Goal: Use online tool/utility: Utilize a website feature to perform a specific function

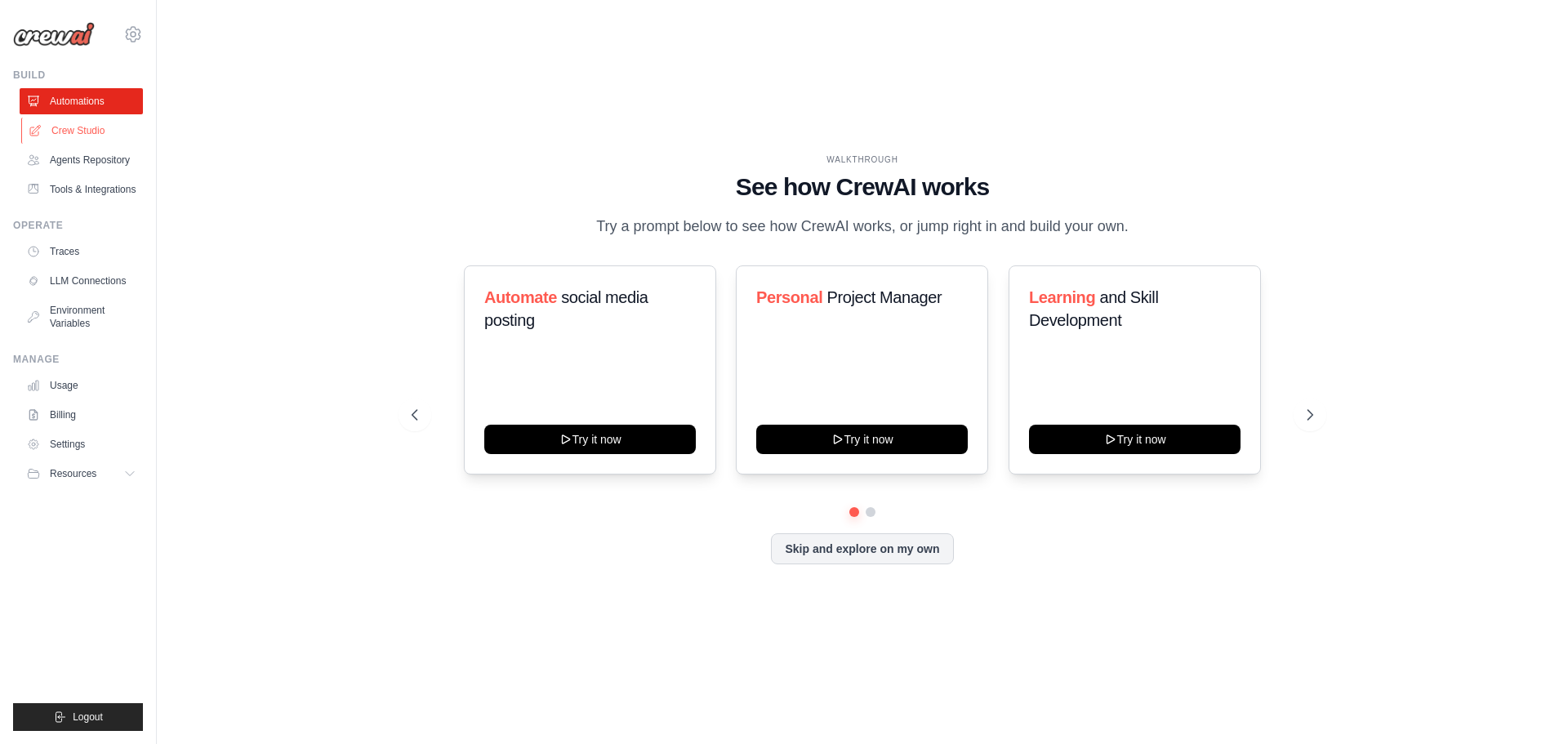
click at [90, 137] on link "Crew Studio" at bounding box center [83, 131] width 123 height 27
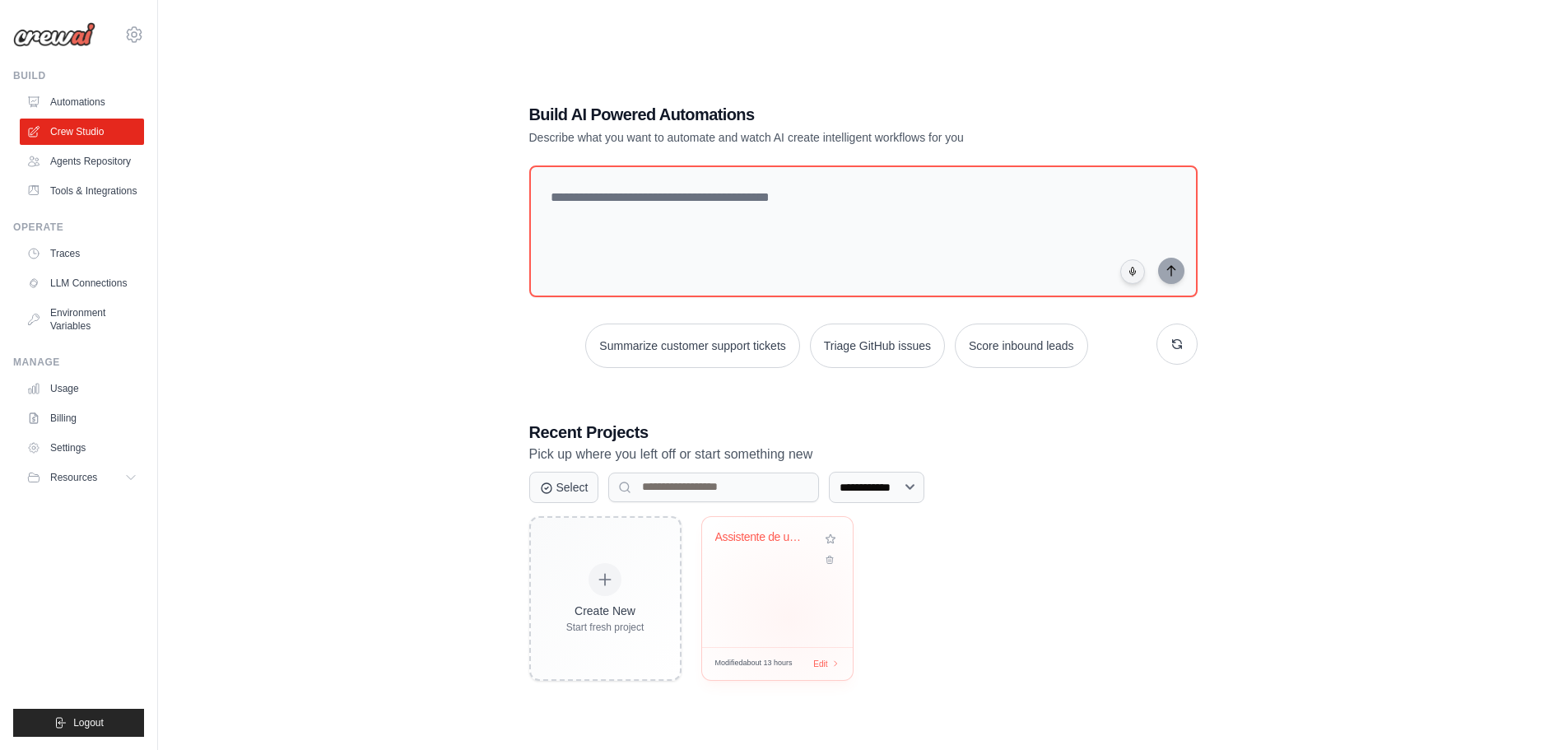
click at [788, 618] on div "Assistente de um Escritório de Advo..." at bounding box center [777, 582] width 150 height 130
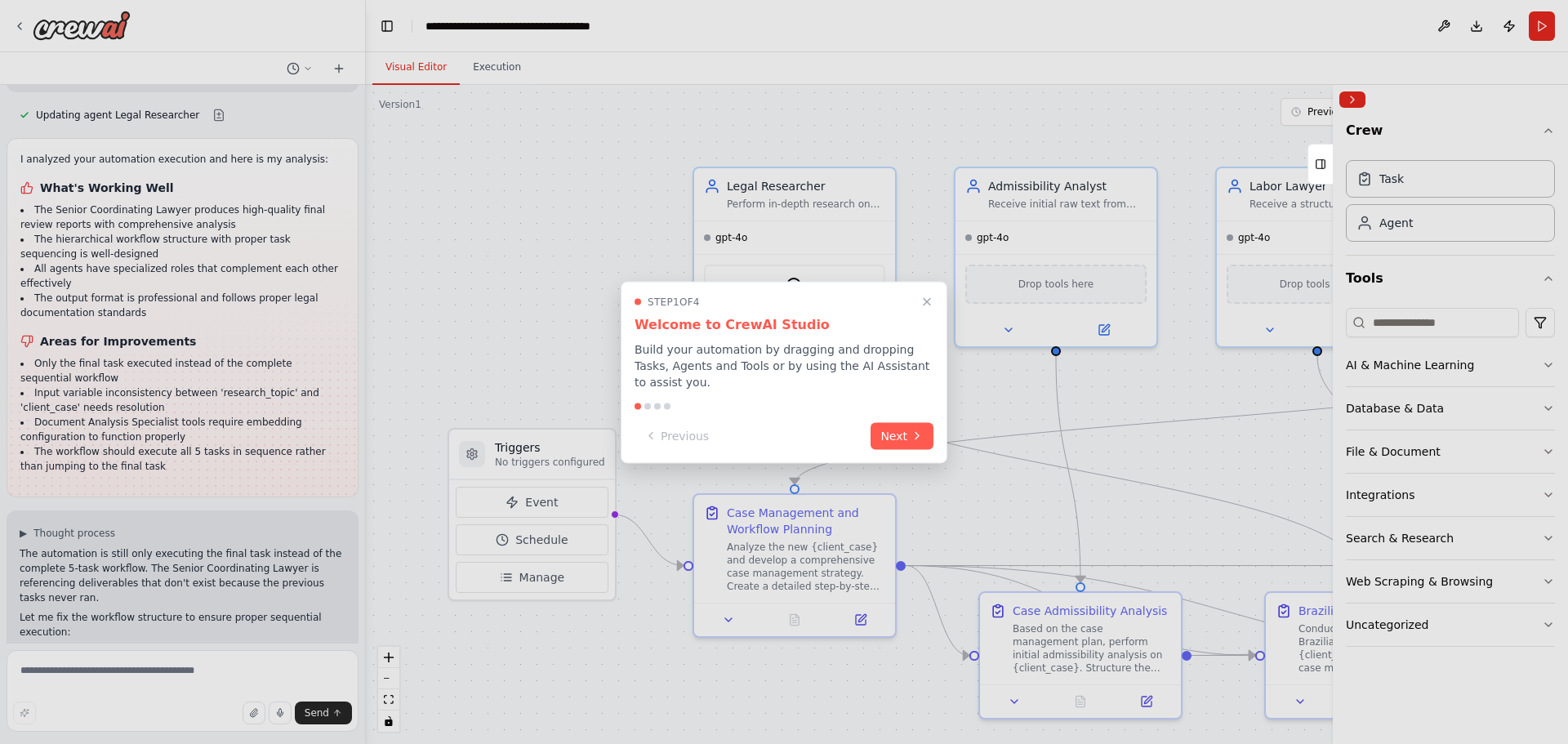
scroll to position [7693, 0]
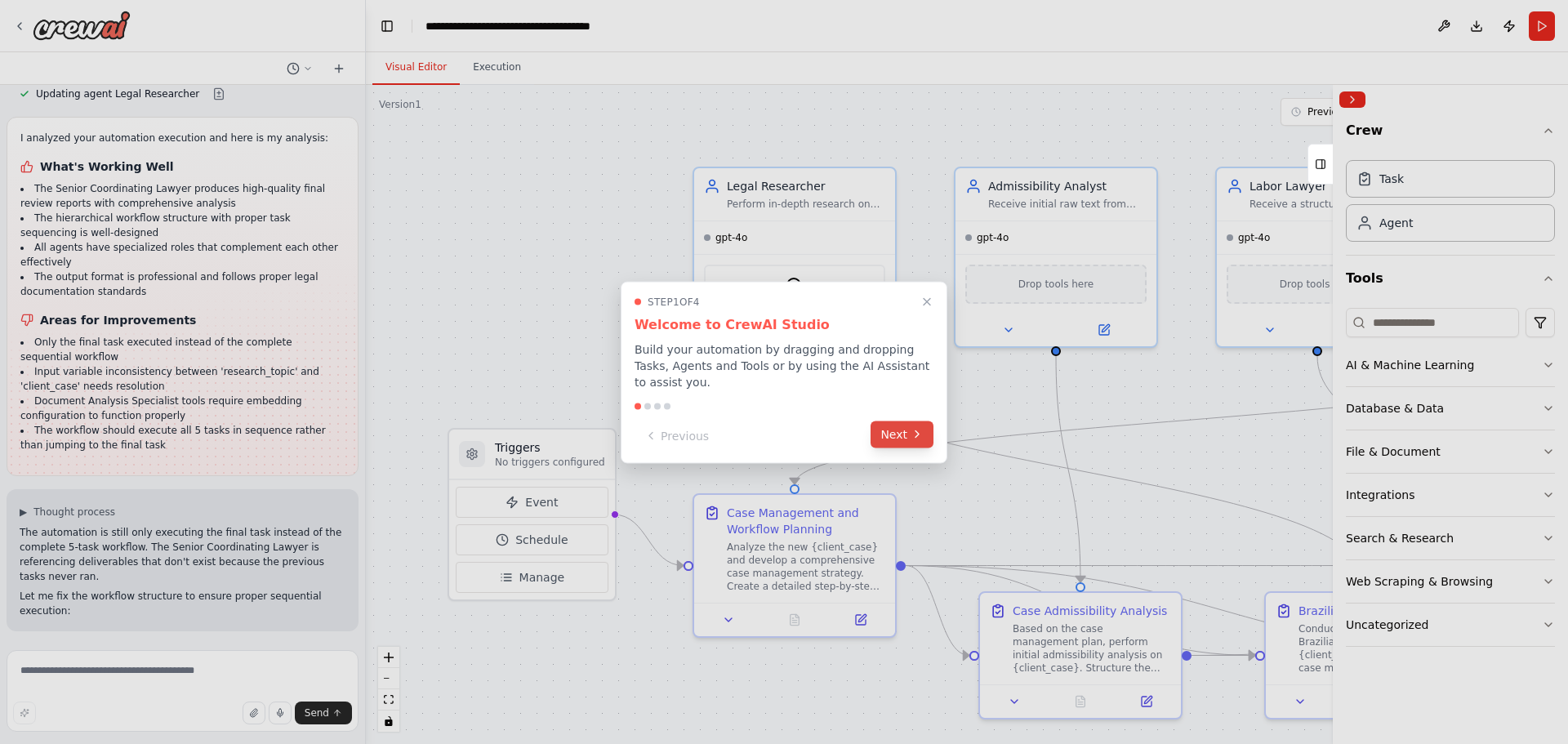
click at [917, 431] on icon at bounding box center [916, 434] width 3 height 7
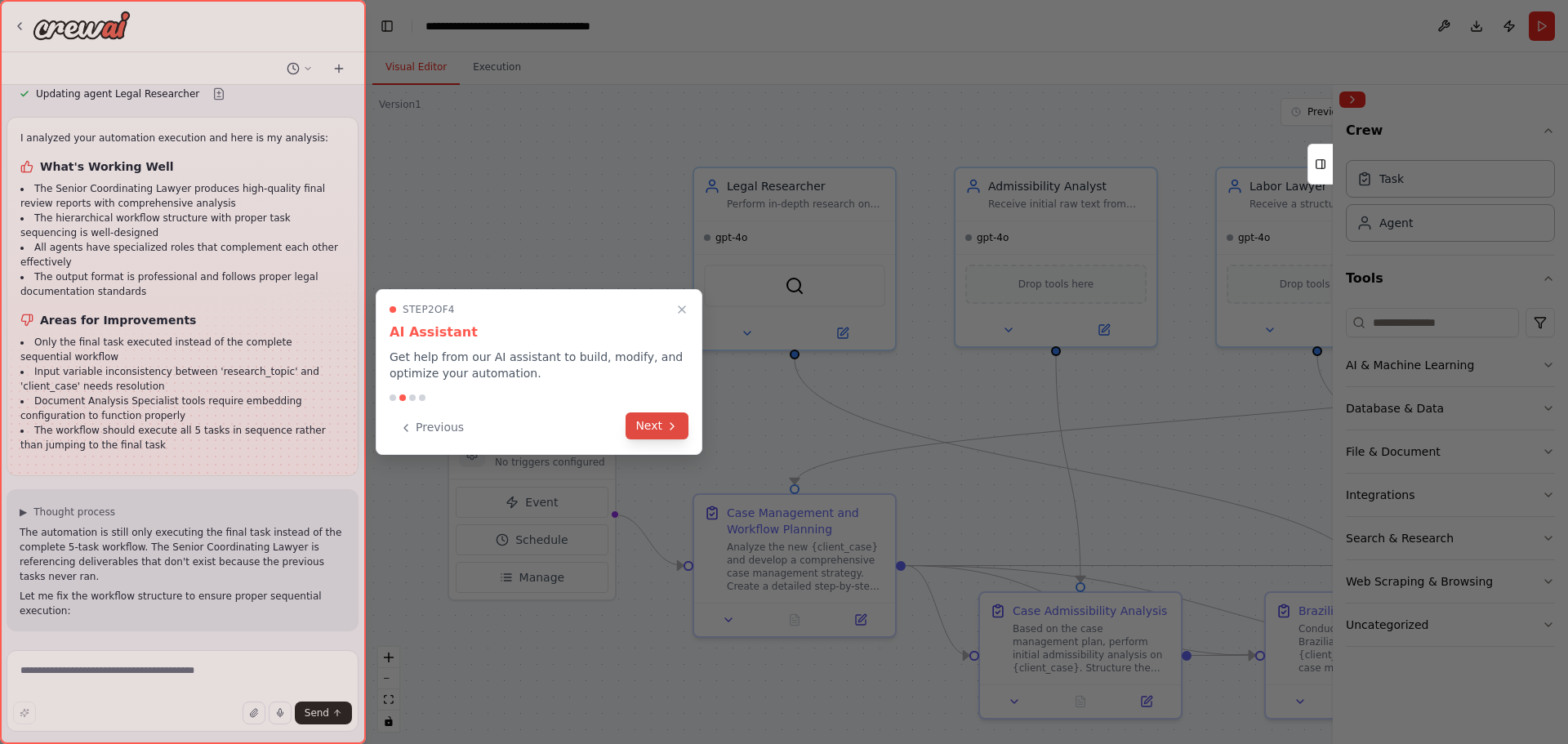
click at [667, 420] on icon at bounding box center [672, 426] width 13 height 13
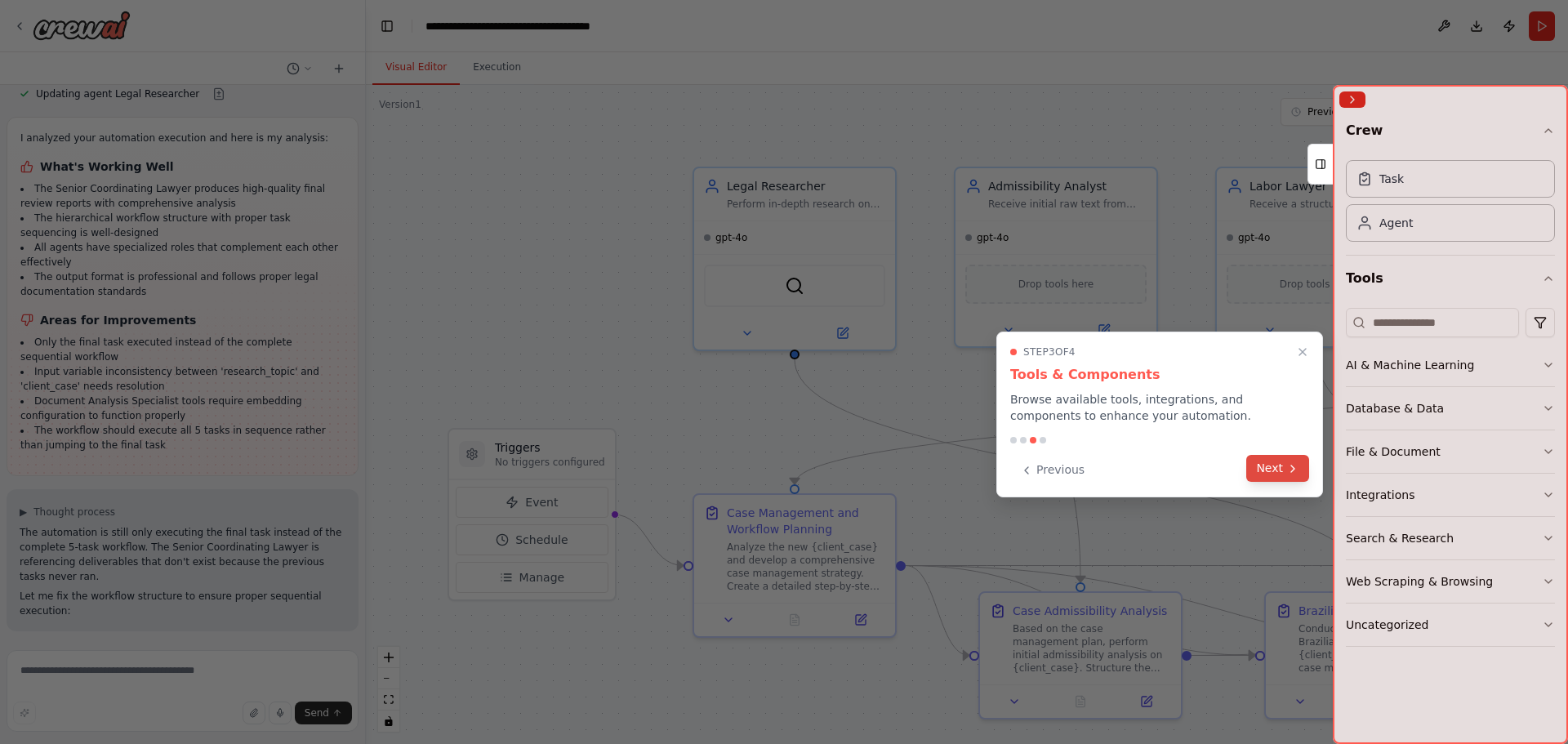
click at [1295, 462] on icon at bounding box center [1293, 469] width 13 height 13
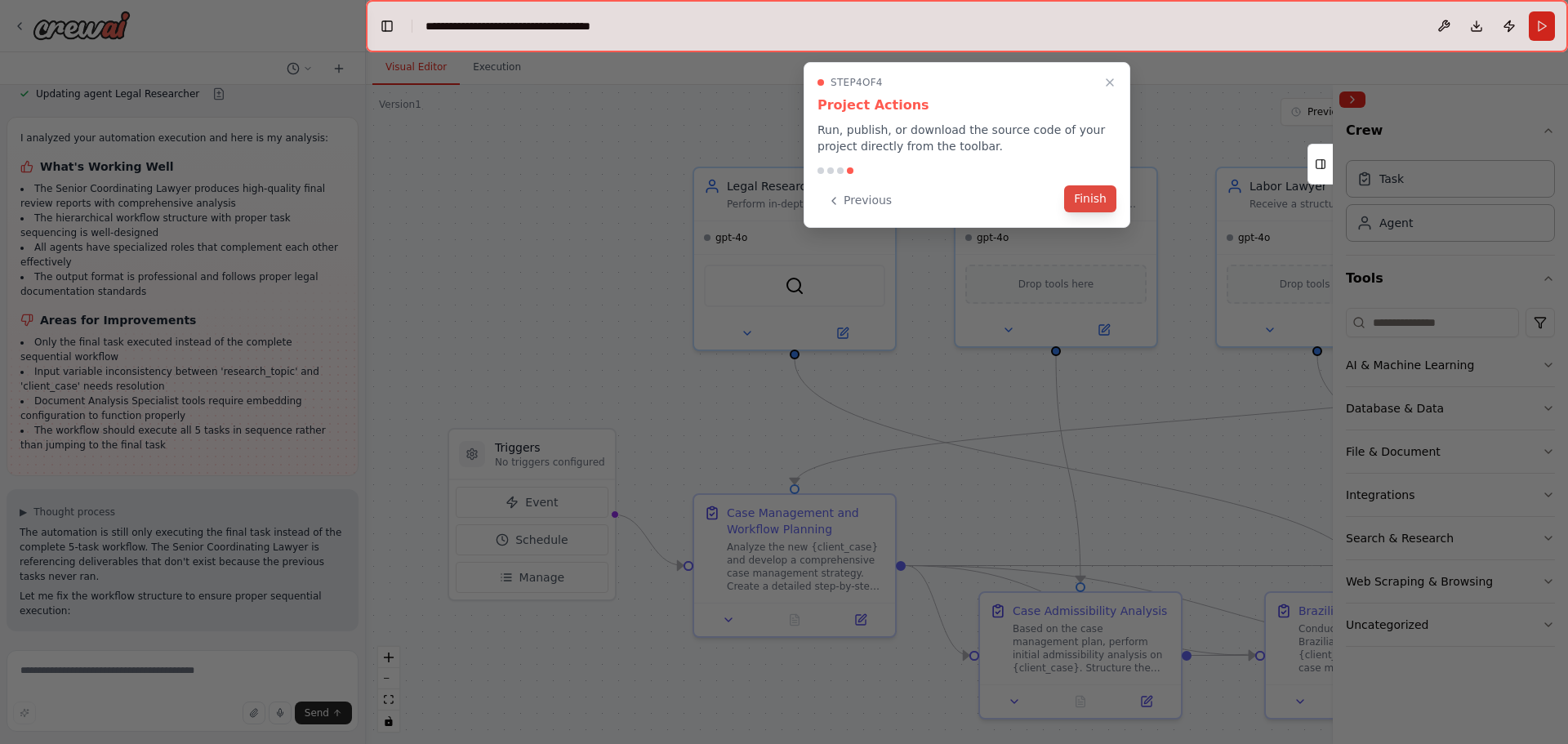
click at [1107, 208] on button "Finish" at bounding box center [1090, 198] width 52 height 27
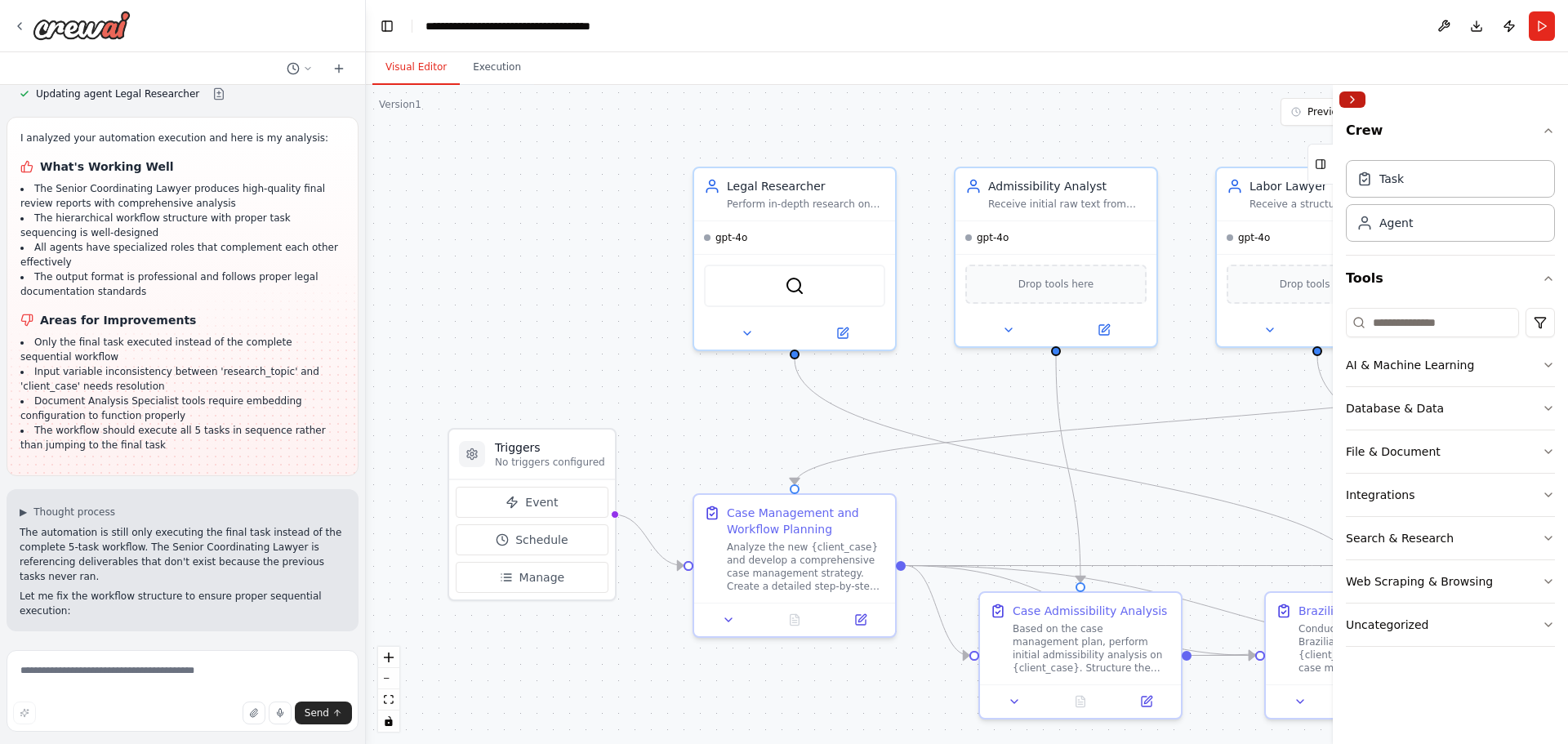
click at [1349, 102] on button "Collapse right sidebar" at bounding box center [1353, 99] width 27 height 16
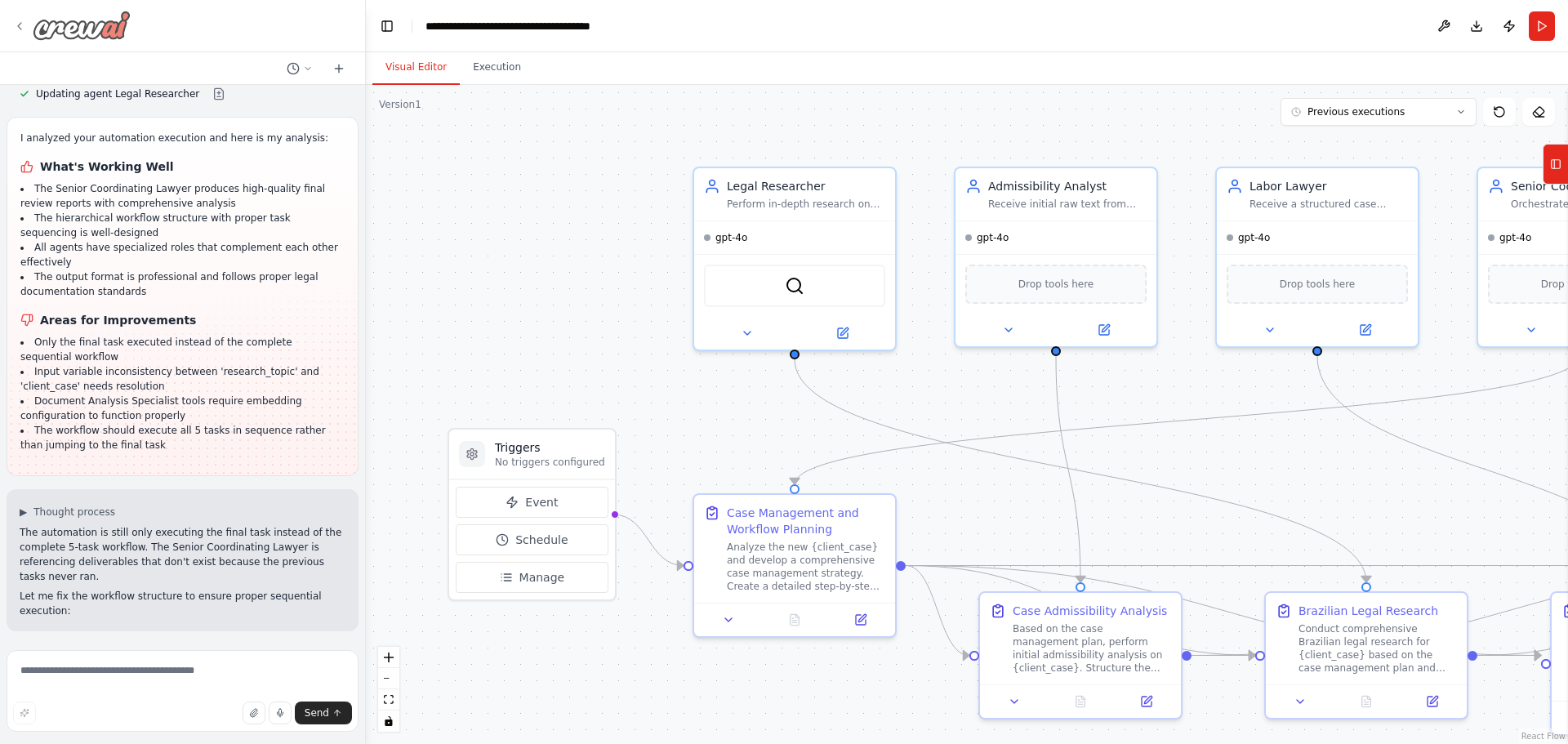
click at [27, 24] on div at bounding box center [72, 25] width 118 height 29
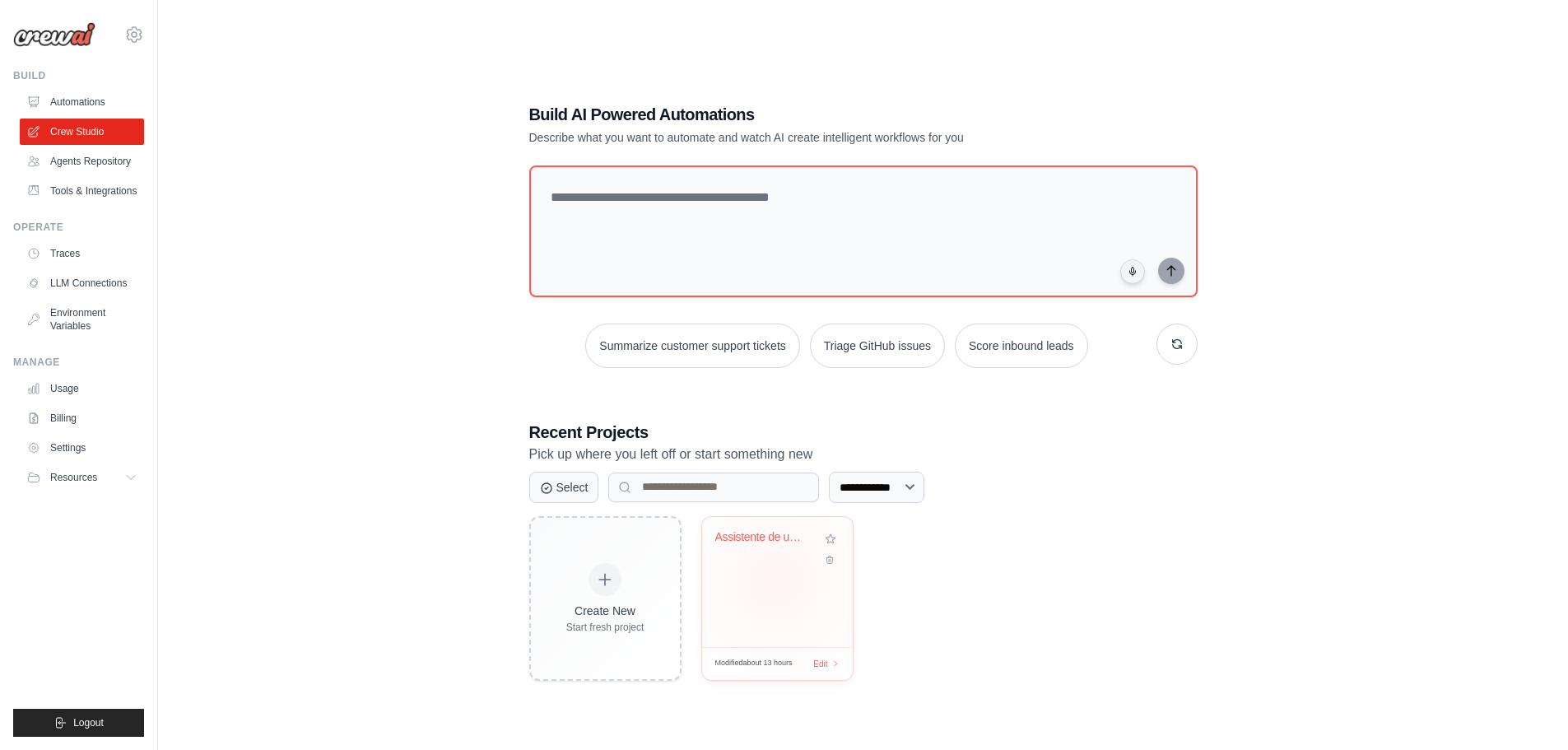
click at [779, 582] on div "Assistente de um Escritório de Advo..." at bounding box center [777, 582] width 150 height 130
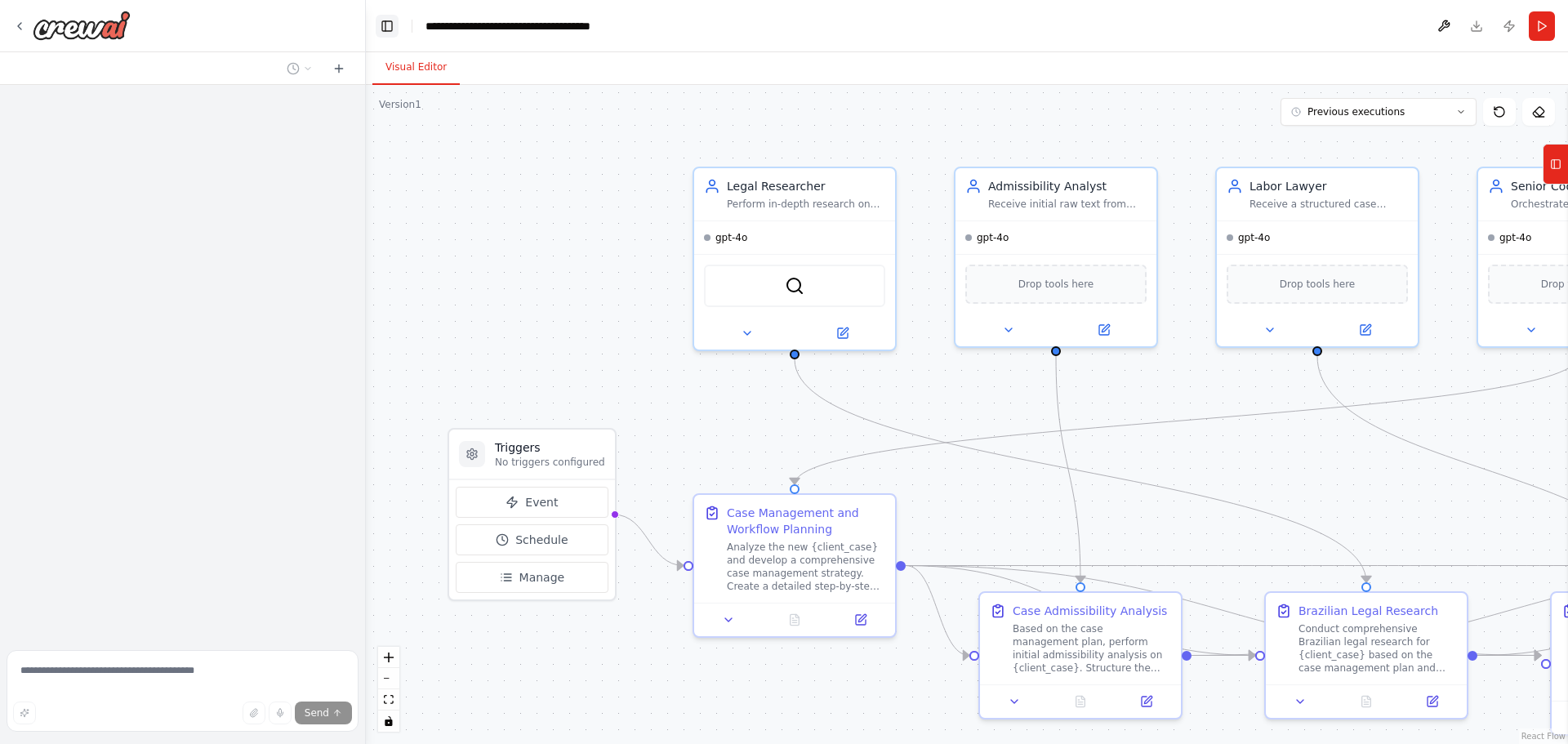
click at [391, 36] on button "Toggle Left Sidebar" at bounding box center [387, 26] width 23 height 23
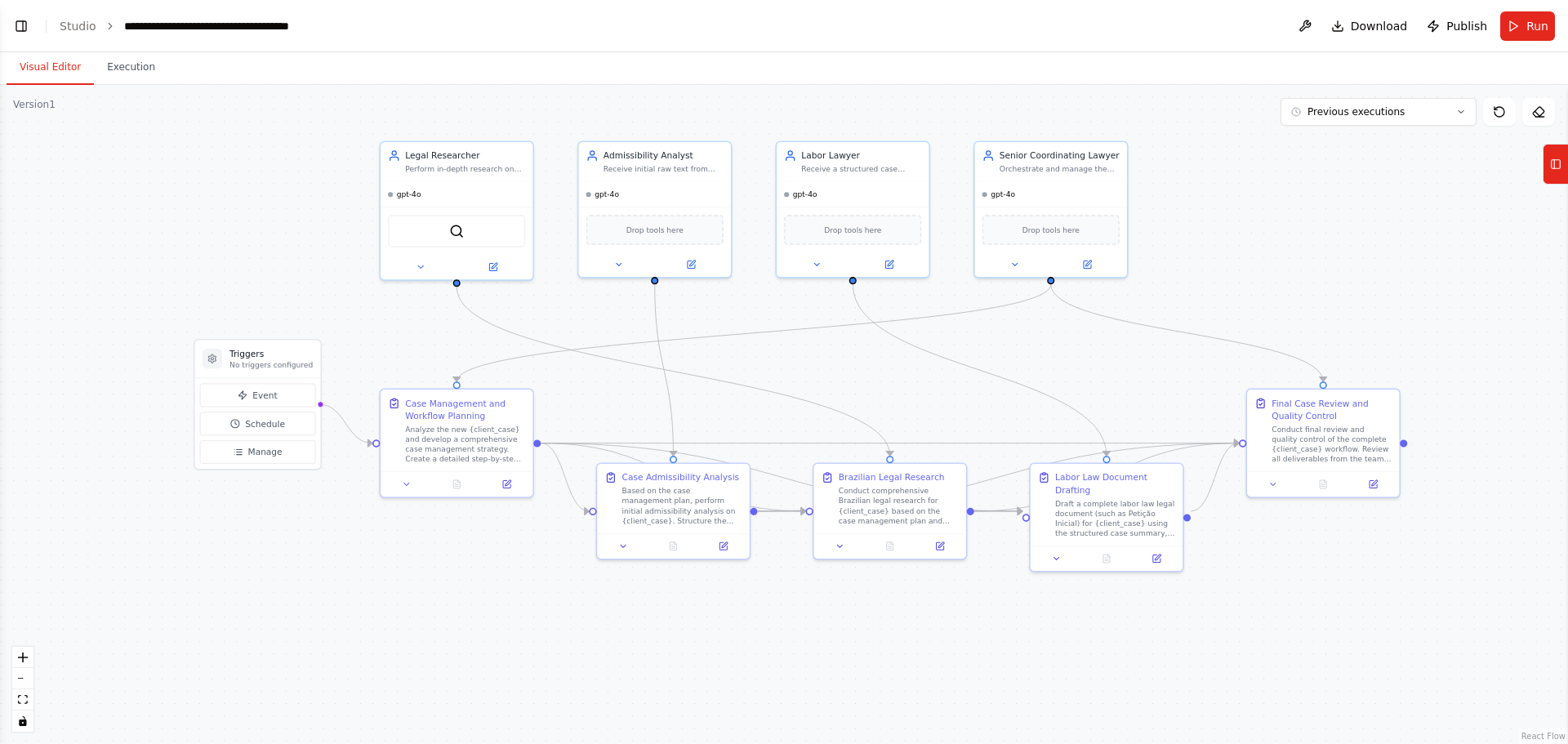
drag, startPoint x: 824, startPoint y: 430, endPoint x: 795, endPoint y: 351, distance: 84.2
click at [795, 351] on div ".deletable-edge-delete-btn { width: 20px; height: 20px; border: 0px solid #ffff…" at bounding box center [784, 414] width 1568 height 659
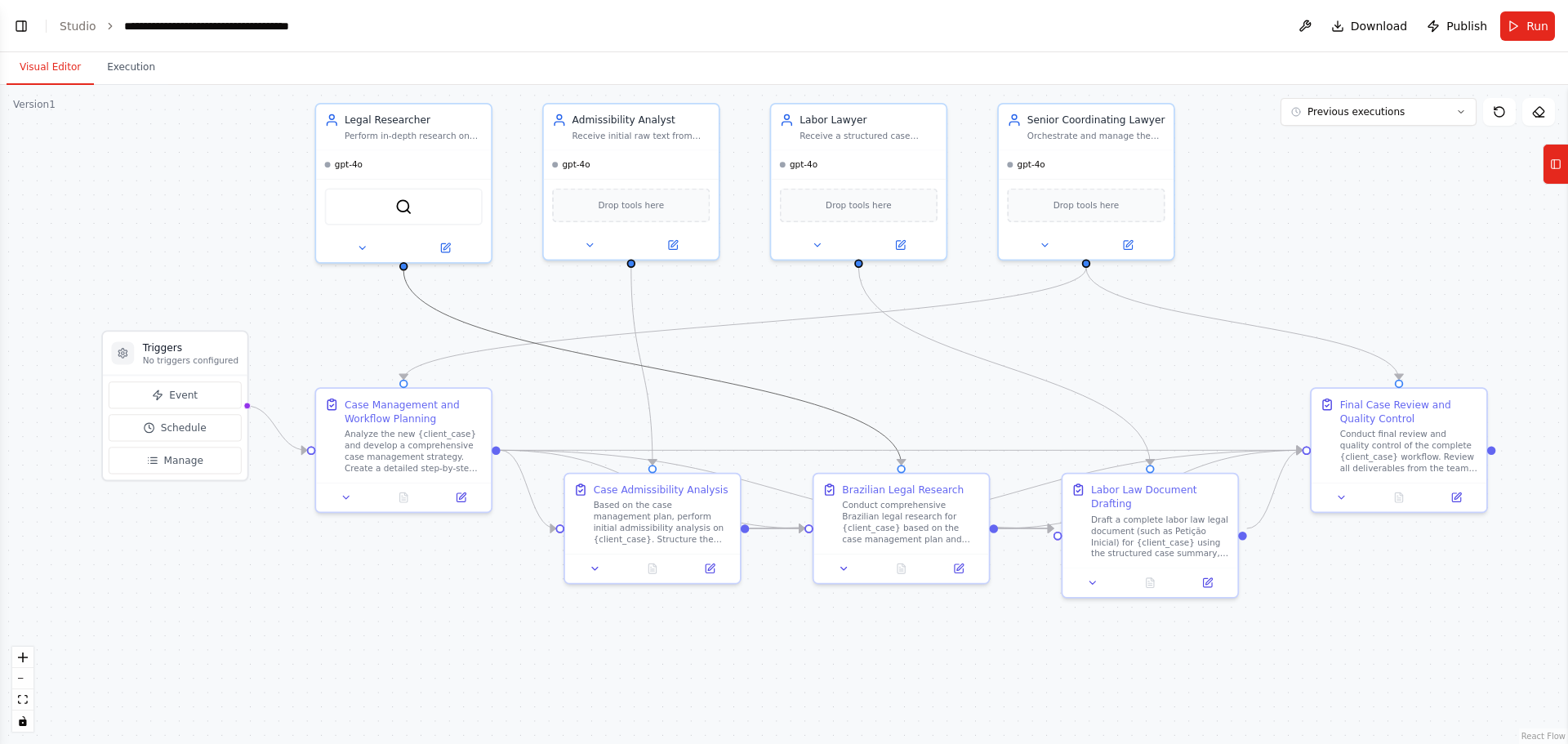
drag, startPoint x: 817, startPoint y: 402, endPoint x: 819, endPoint y: 421, distance: 19.1
click at [819, 421] on div ".deletable-edge-delete-btn { width: 20px; height: 20px; border: 0px solid #ffff…" at bounding box center [784, 414] width 1568 height 659
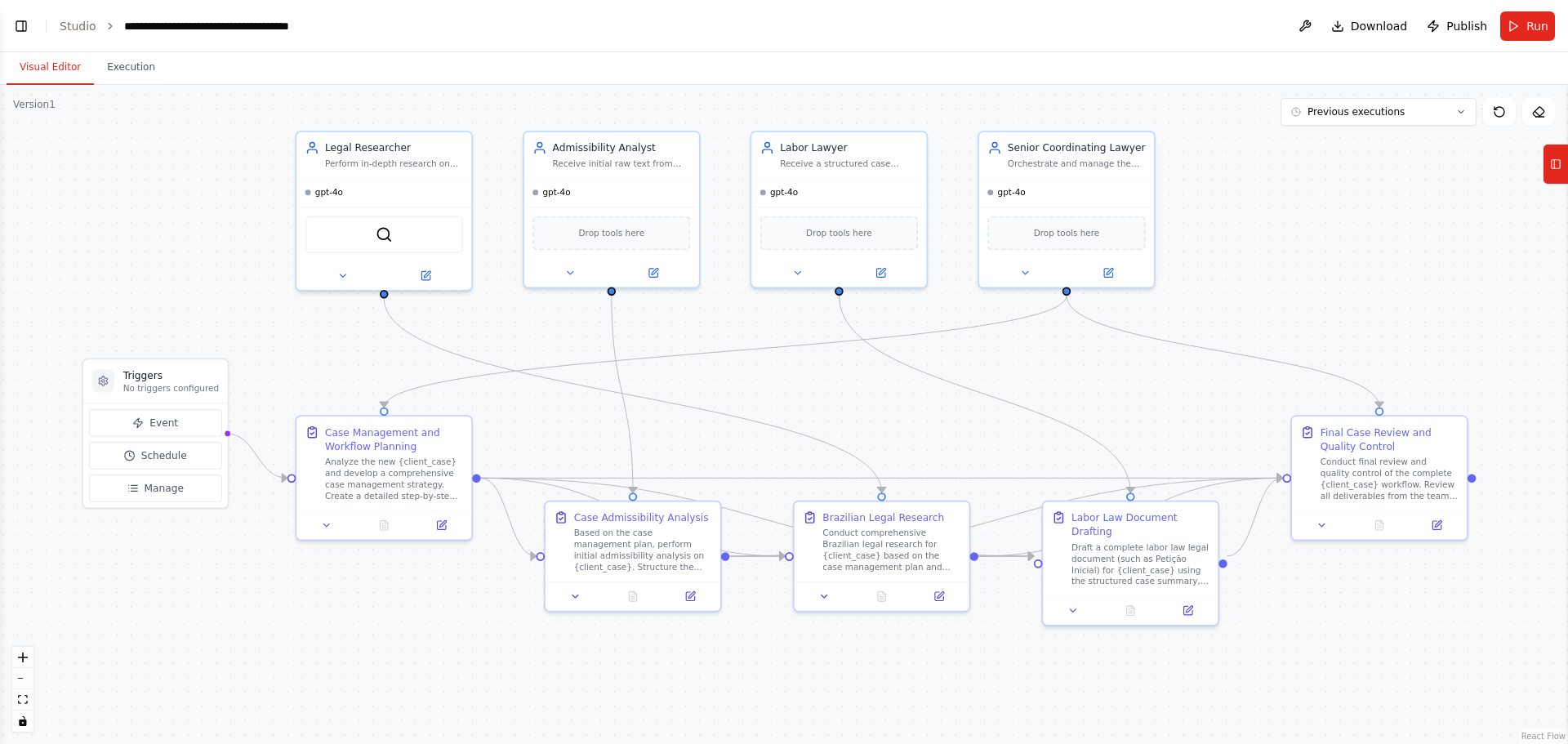
drag, startPoint x: 831, startPoint y: 377, endPoint x: 812, endPoint y: 404, distance: 33.0
click at [812, 404] on div ".deletable-edge-delete-btn { width: 20px; height: 20px; border: 0px solid #ffff…" at bounding box center [784, 414] width 1568 height 659
